Goal: Task Accomplishment & Management: Manage account settings

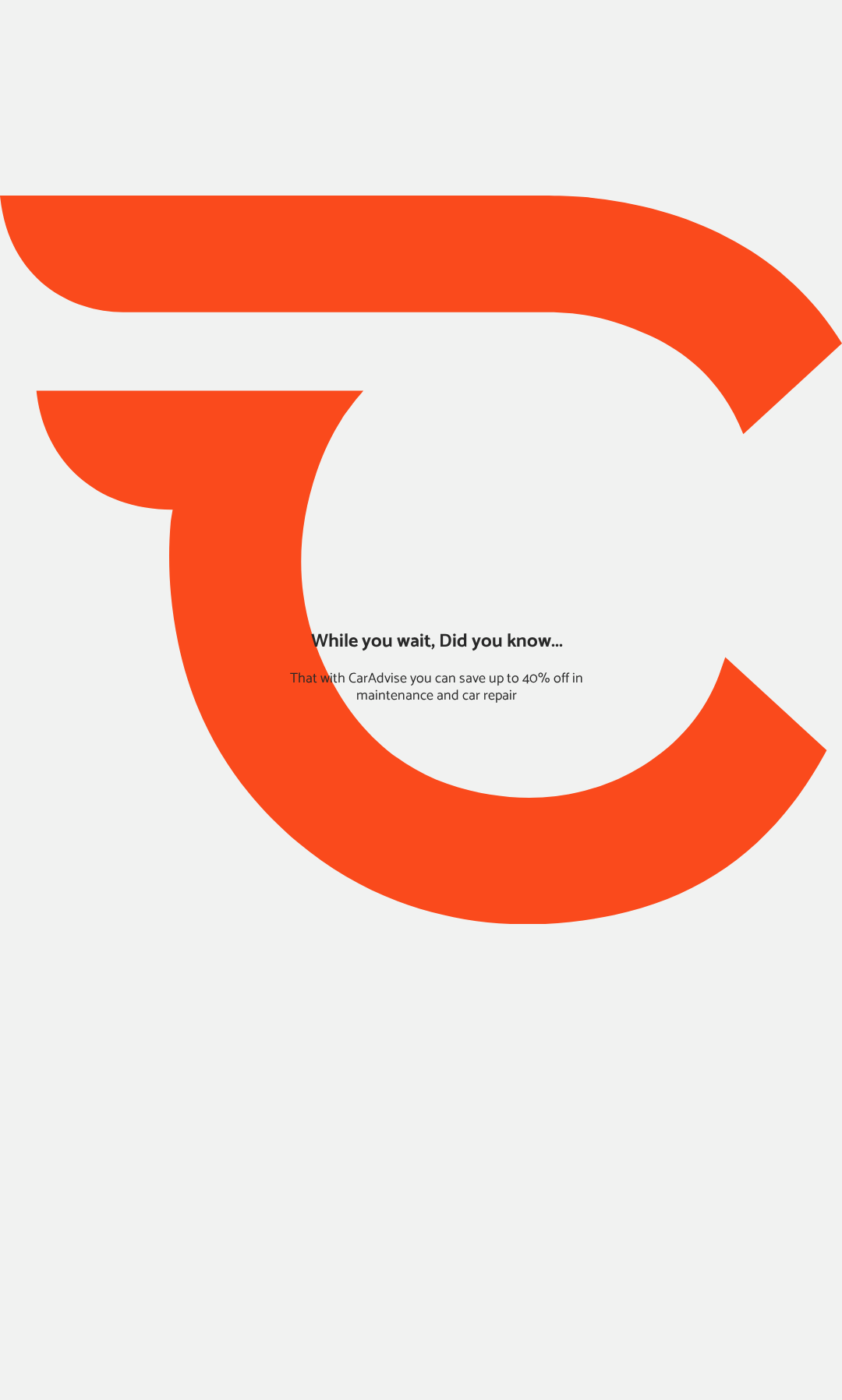
type input "*****"
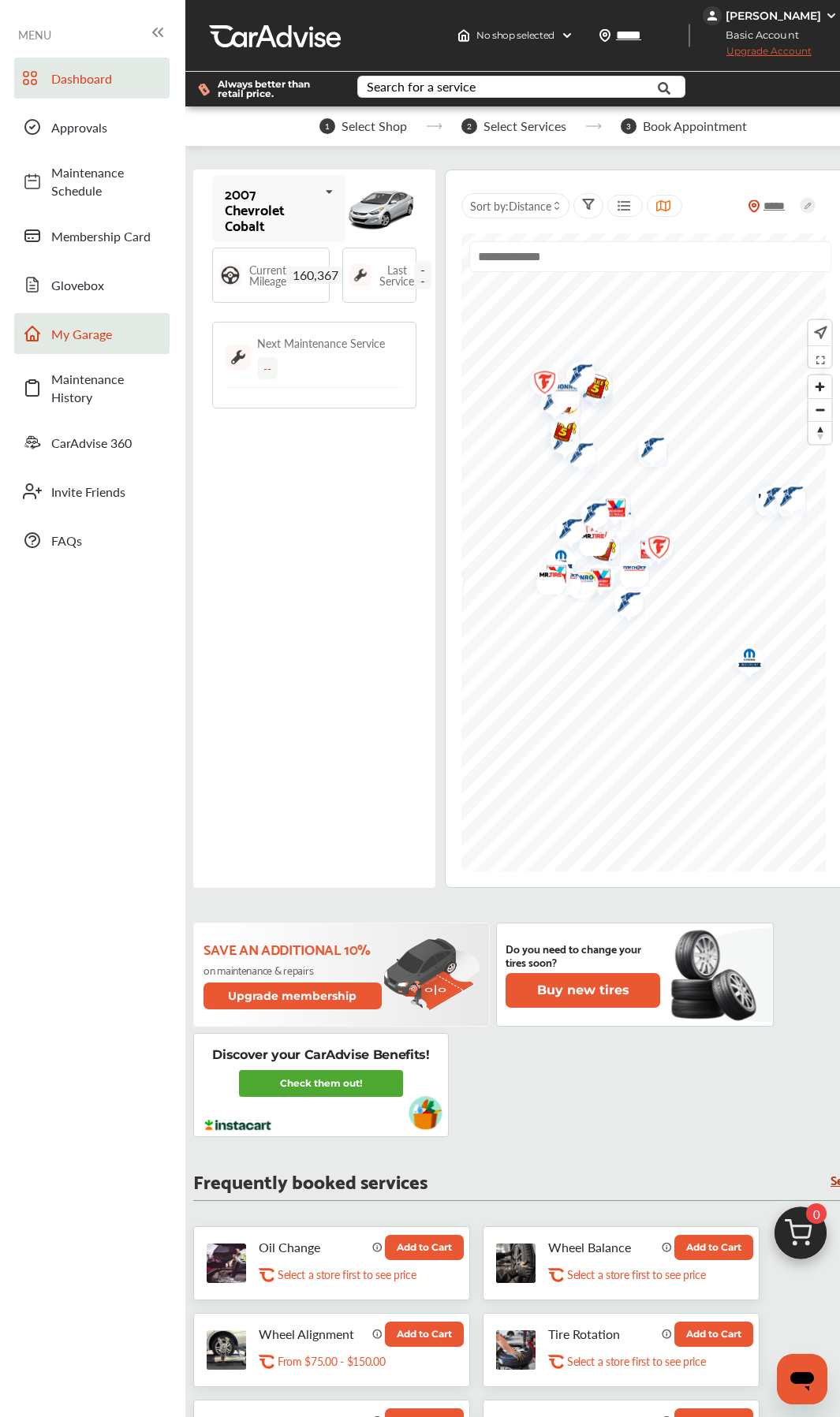
click at [102, 331] on span "My Garage" at bounding box center [107, 334] width 110 height 18
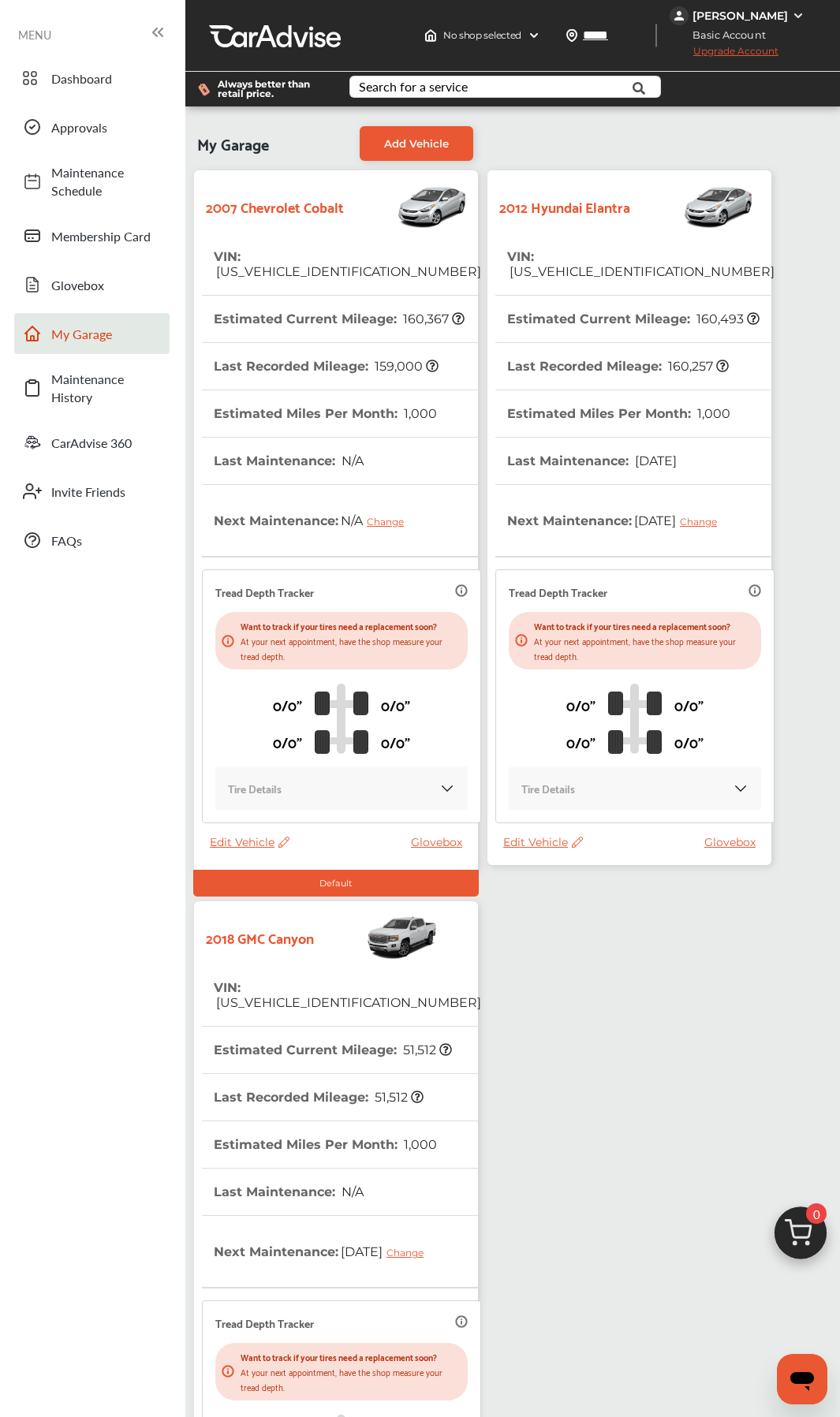
click at [643, 668] on div "2007 Chevrolet Cobalt VIN : [US_VEHICLE_IDENTIFICATION_NUMBER] Estimated Curren…" at bounding box center [513, 897] width 647 height 1463
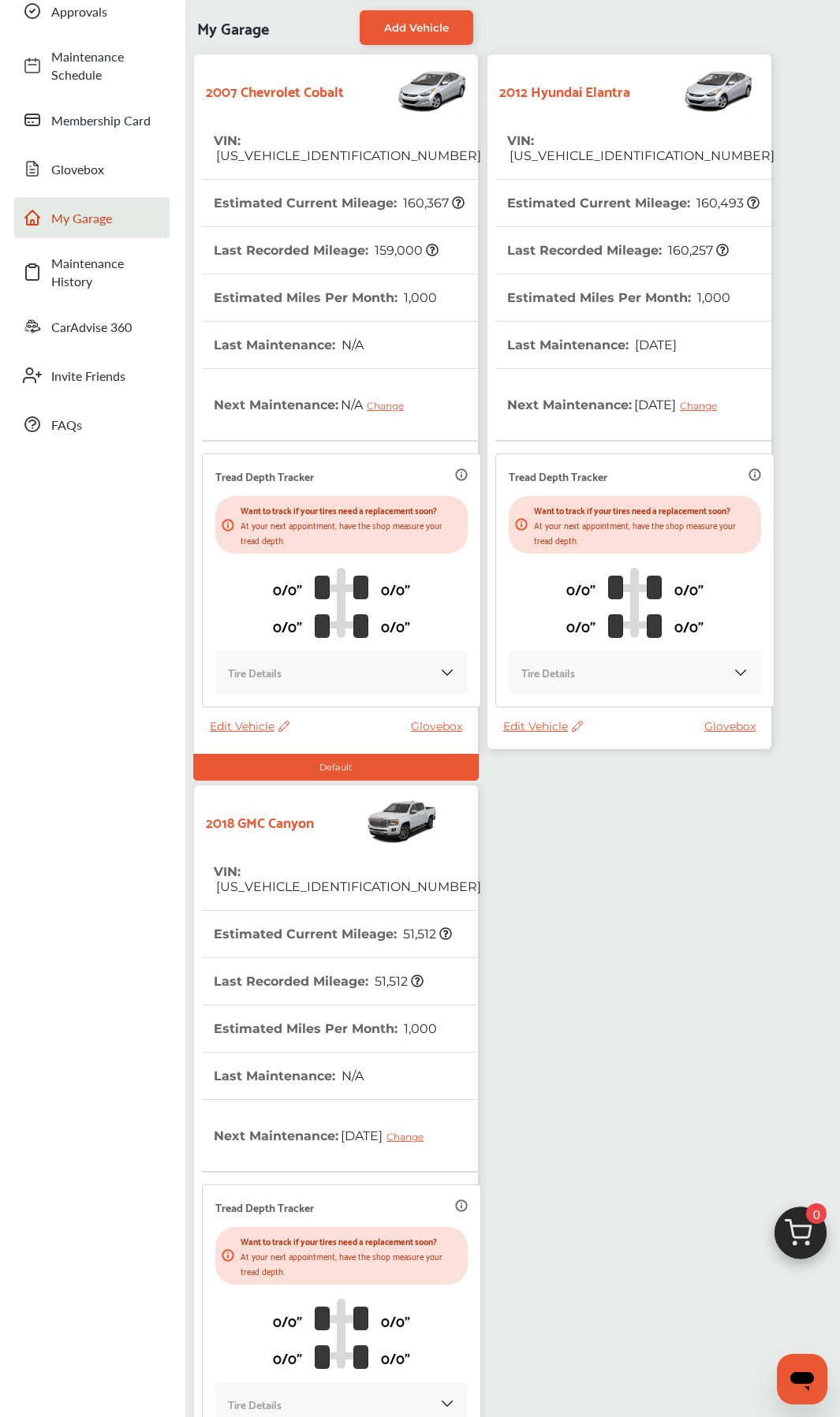
scroll to position [315, 0]
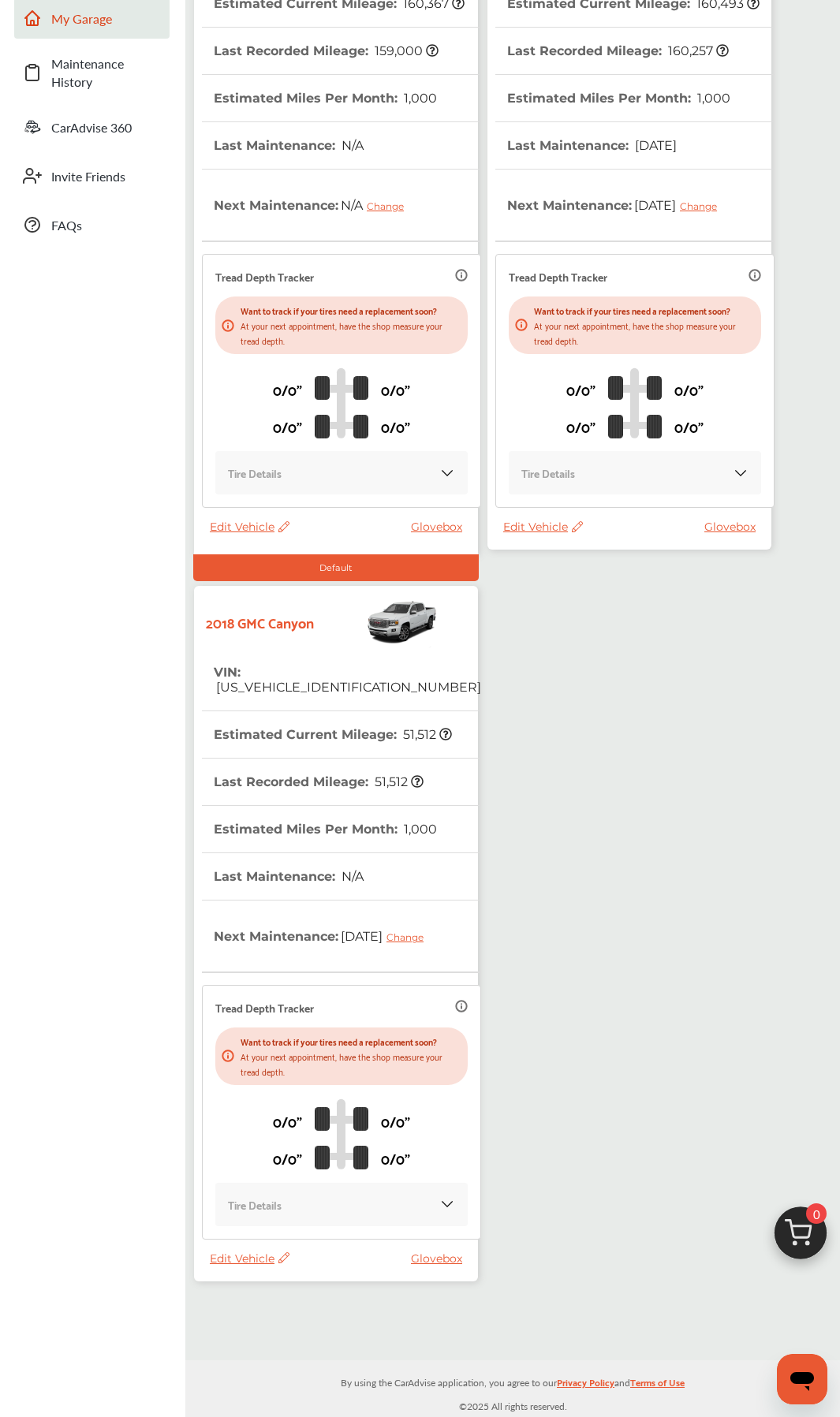
click at [383, 668] on tr "Last Maintenance : N/A" at bounding box center [342, 876] width 279 height 47
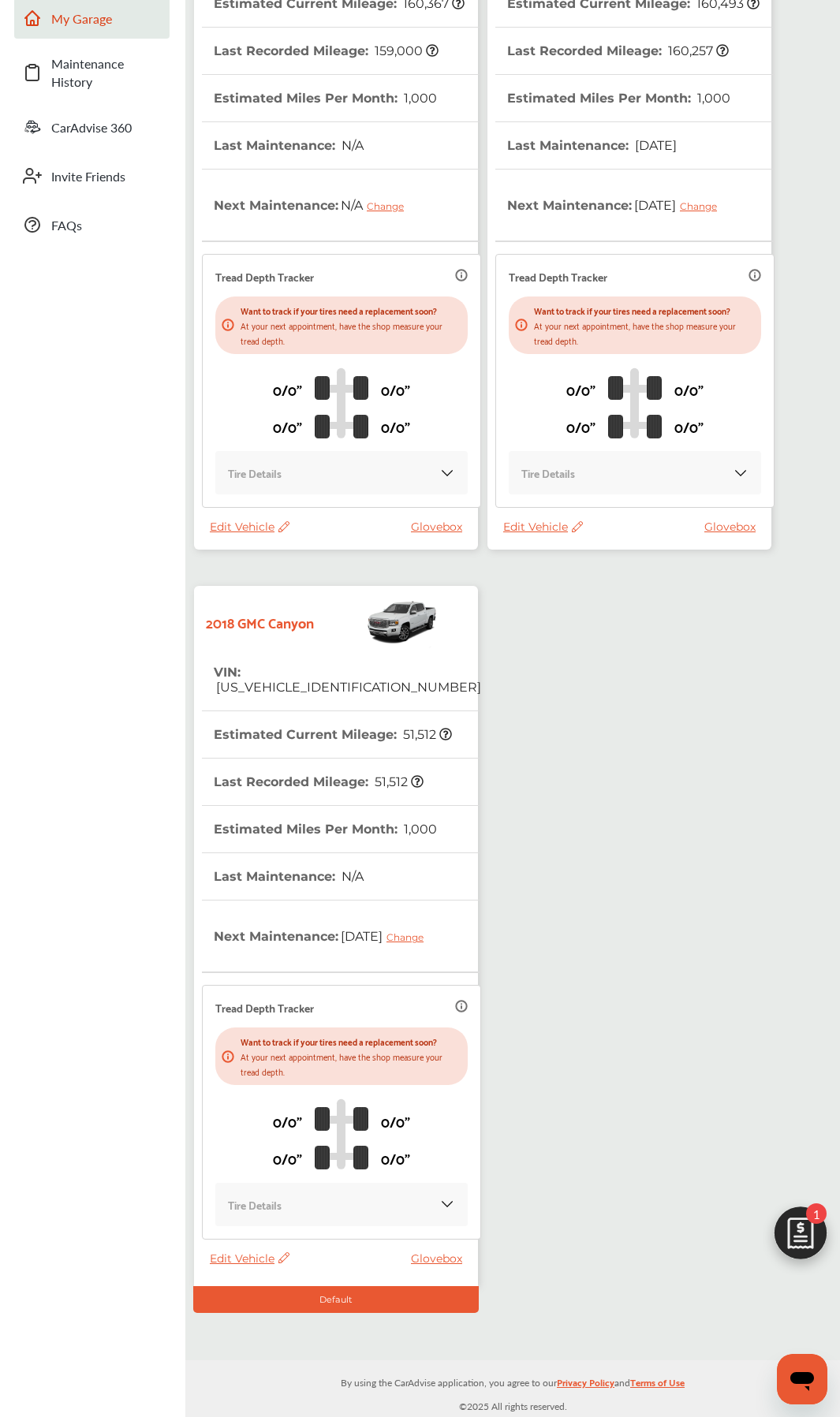
scroll to position [220, 0]
